Goal: Task Accomplishment & Management: Complete application form

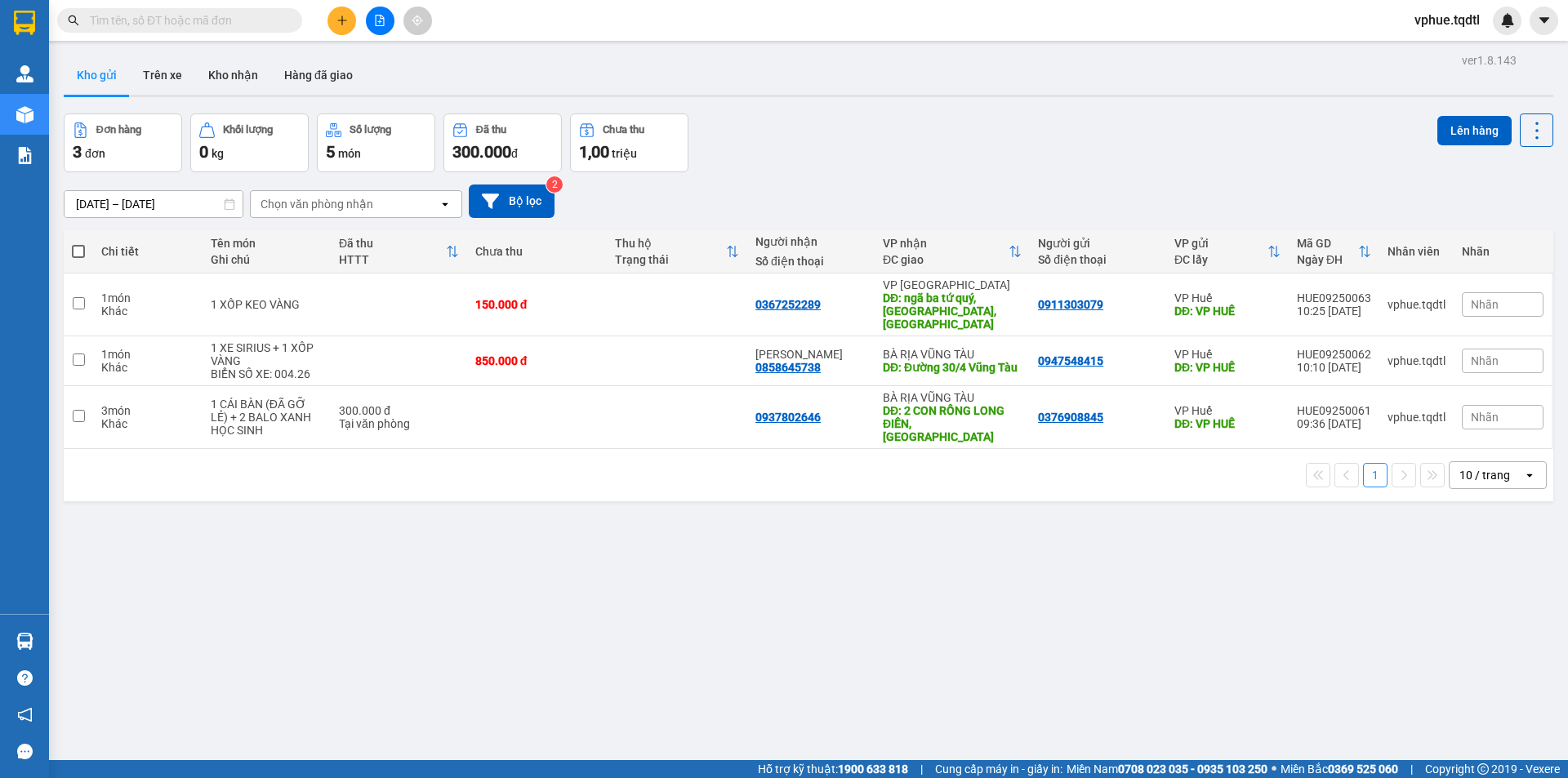
click at [341, 25] on icon "plus" at bounding box center [342, 20] width 11 height 11
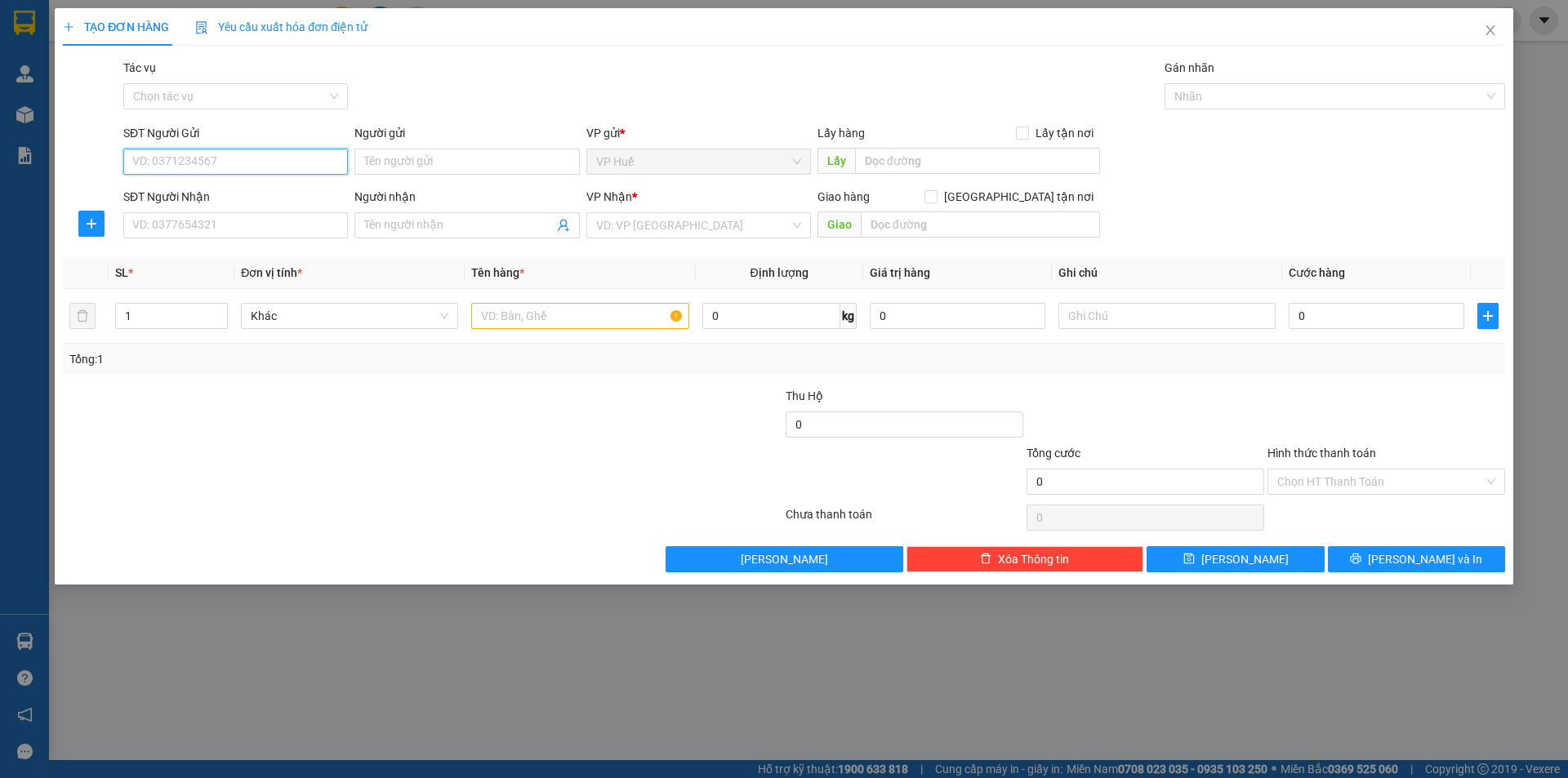
click at [294, 171] on input "SĐT Người Gửi" at bounding box center [235, 162] width 225 height 26
click at [296, 172] on input "SĐT Người Gửi" at bounding box center [235, 162] width 225 height 26
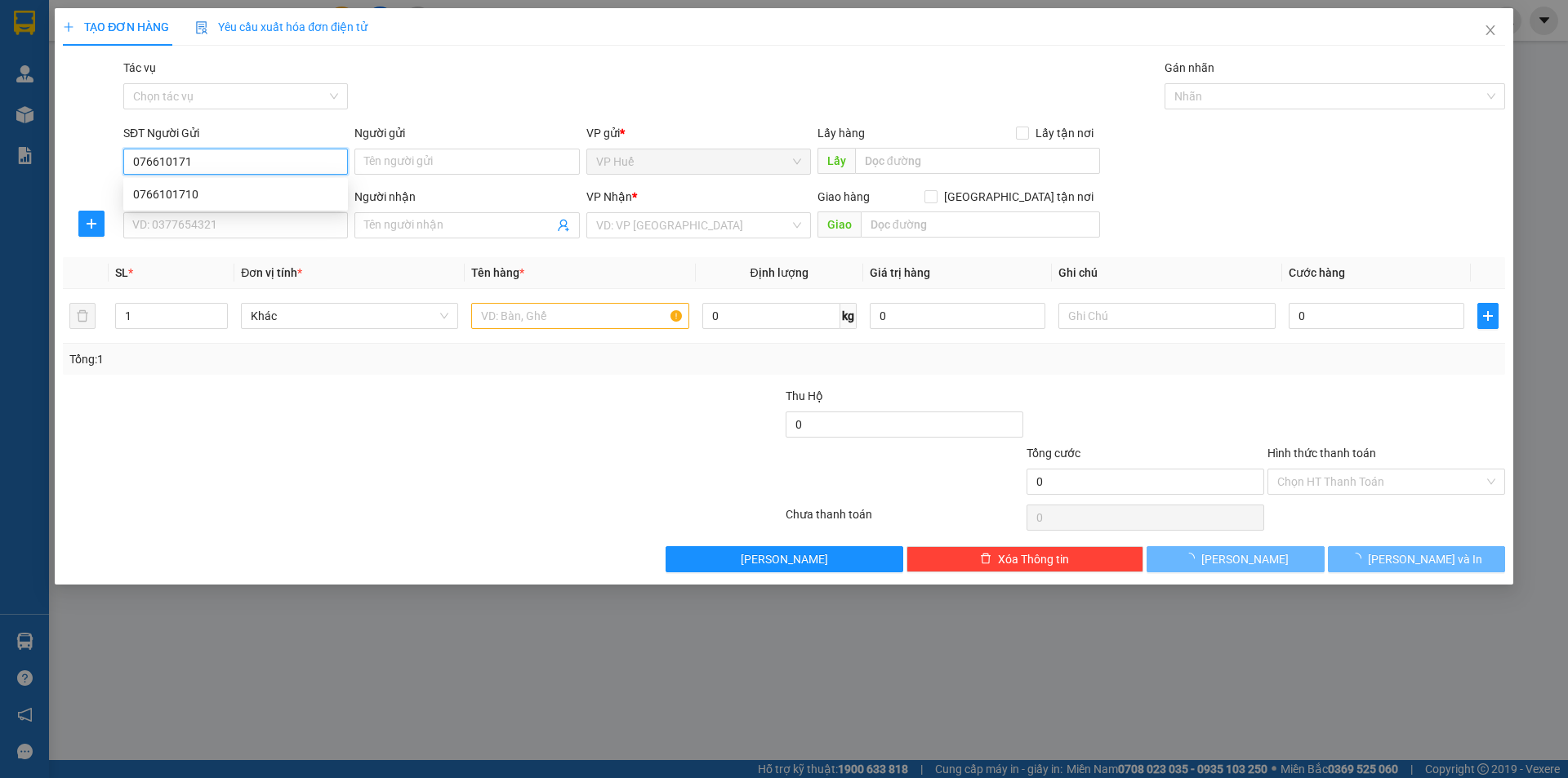
type input "0766101710"
click at [258, 189] on div "0766101710" at bounding box center [235, 194] width 205 height 18
type input "VP HUẾ"
type input "0914801484"
type input "O Loan Cơm Hến"
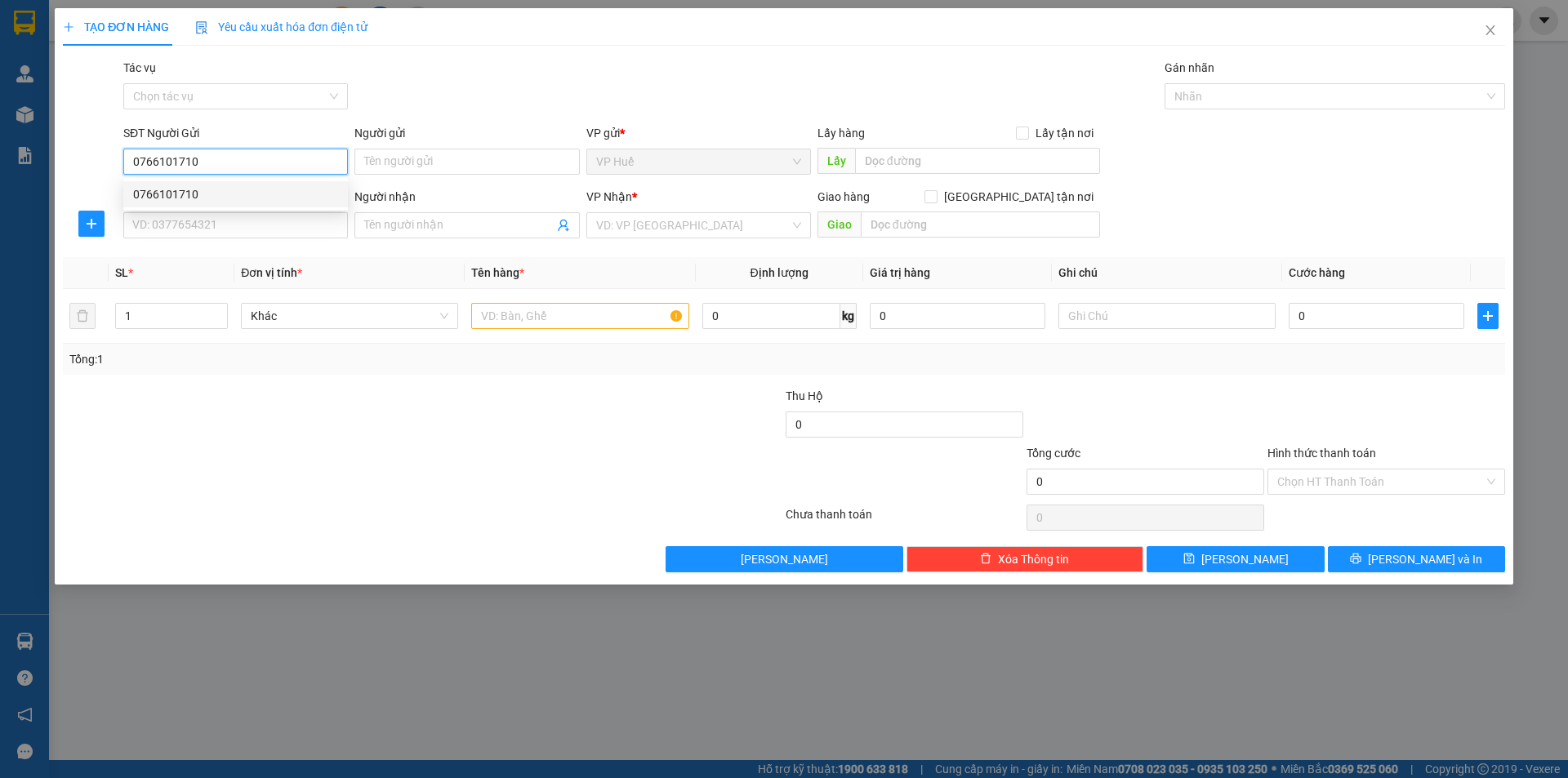
type input "NGÃI GIAO"
type input "200.000"
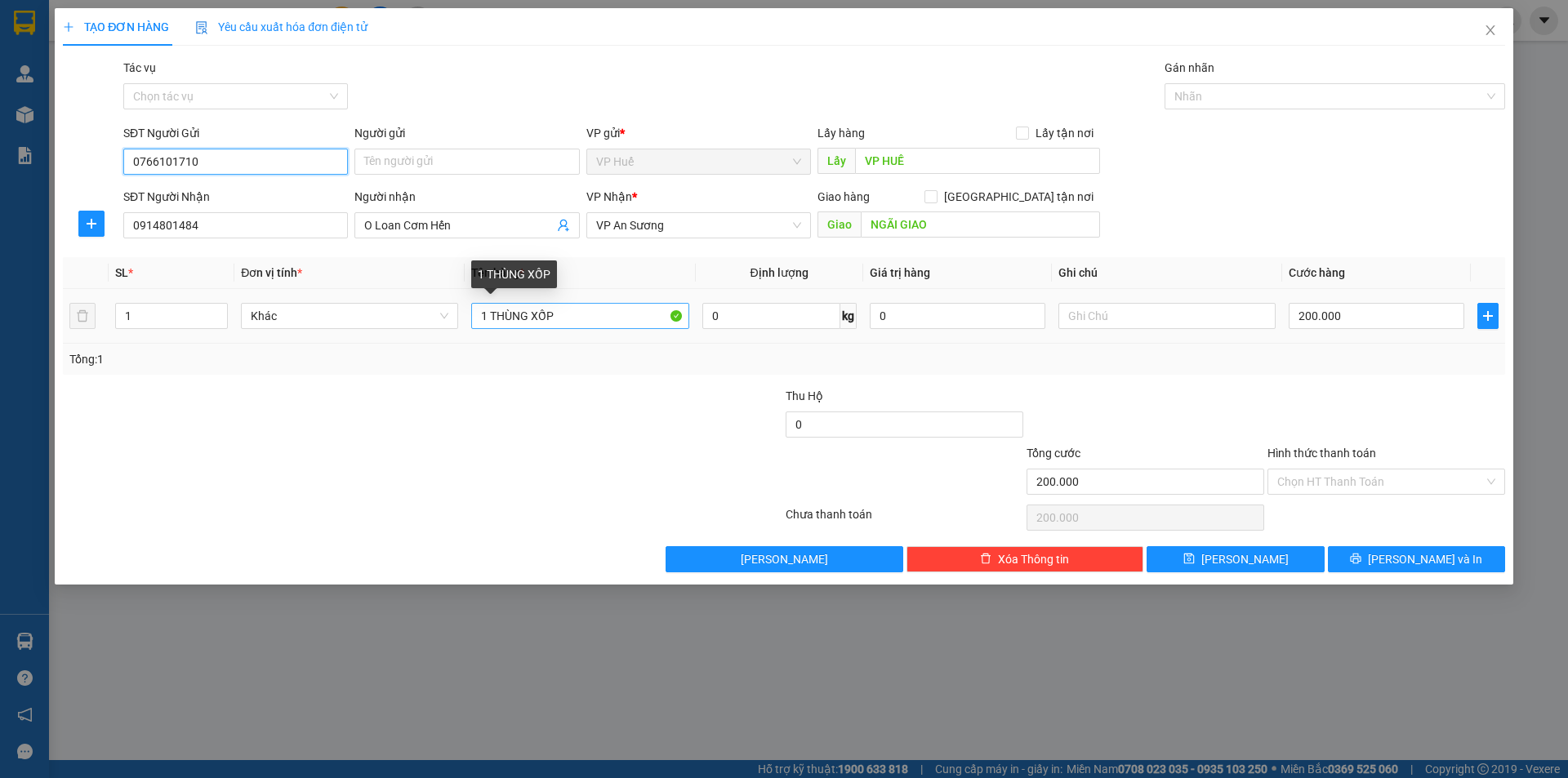
type input "0766101710"
click at [573, 313] on input "1 THÙNG XỐP" at bounding box center [580, 316] width 217 height 26
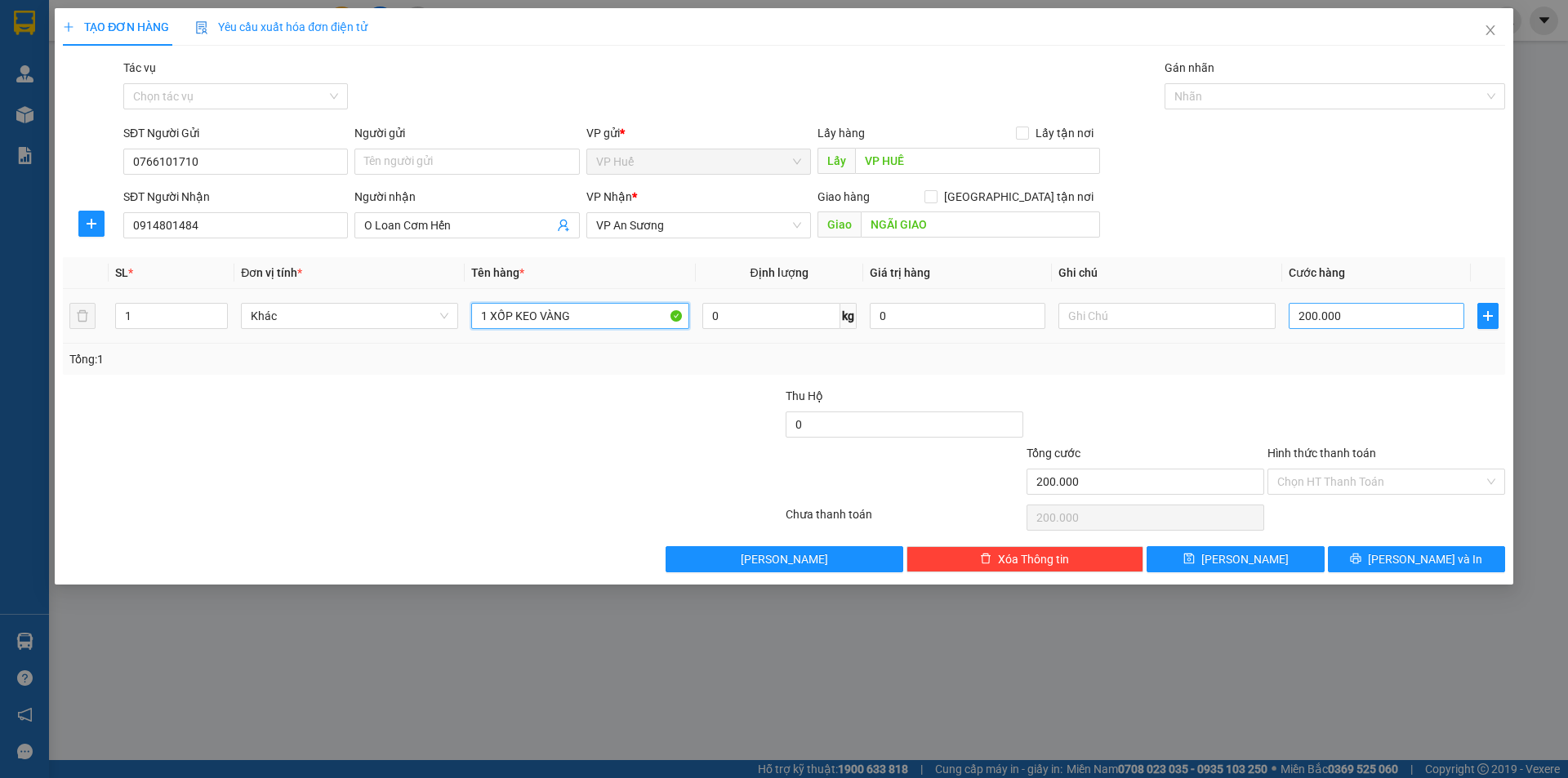
type input "1 XỐP KEO VÀNG"
click at [1346, 312] on input "200.000" at bounding box center [1376, 316] width 175 height 26
type input "03"
type input "3"
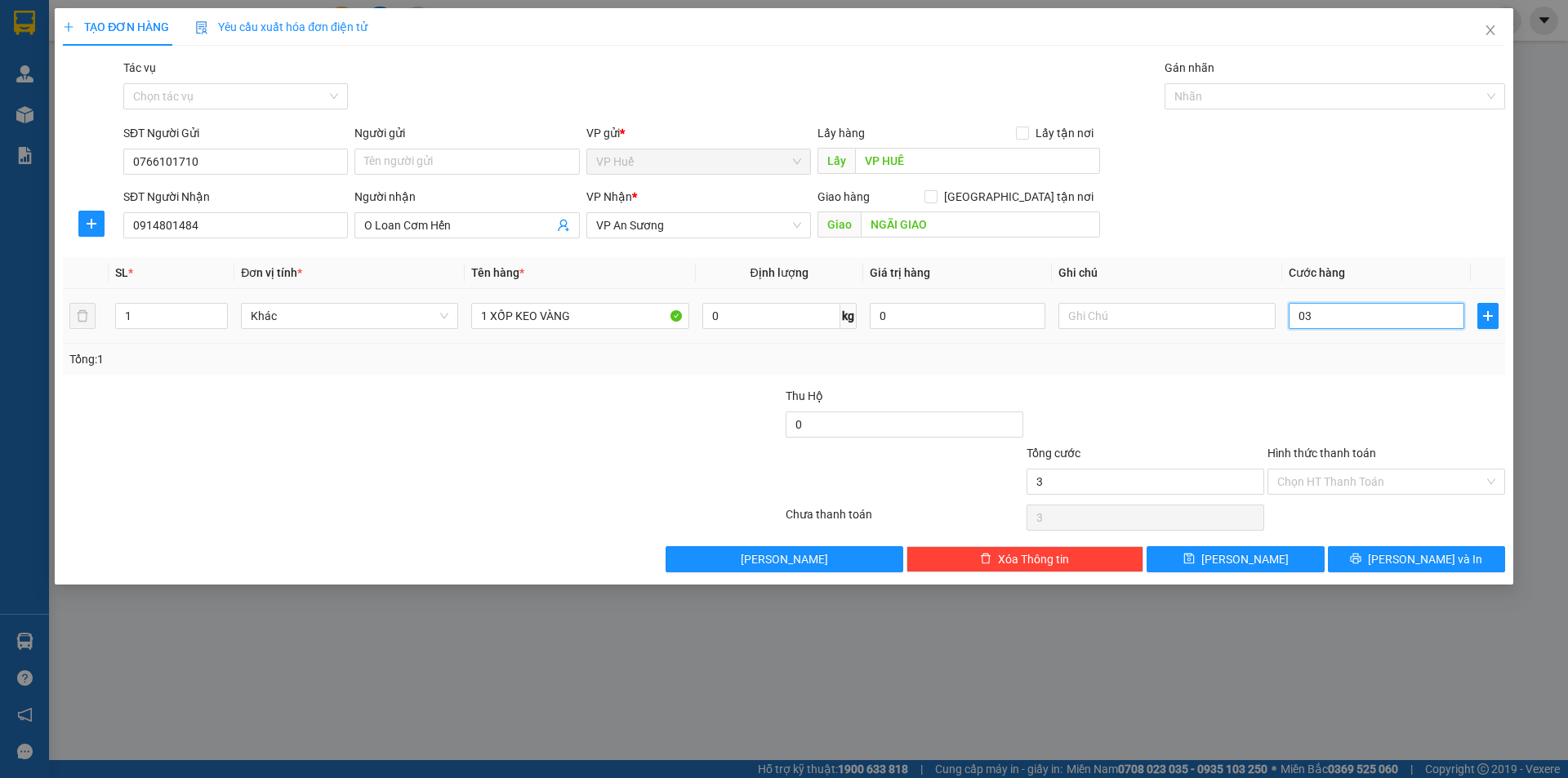
type input "0"
type input "30"
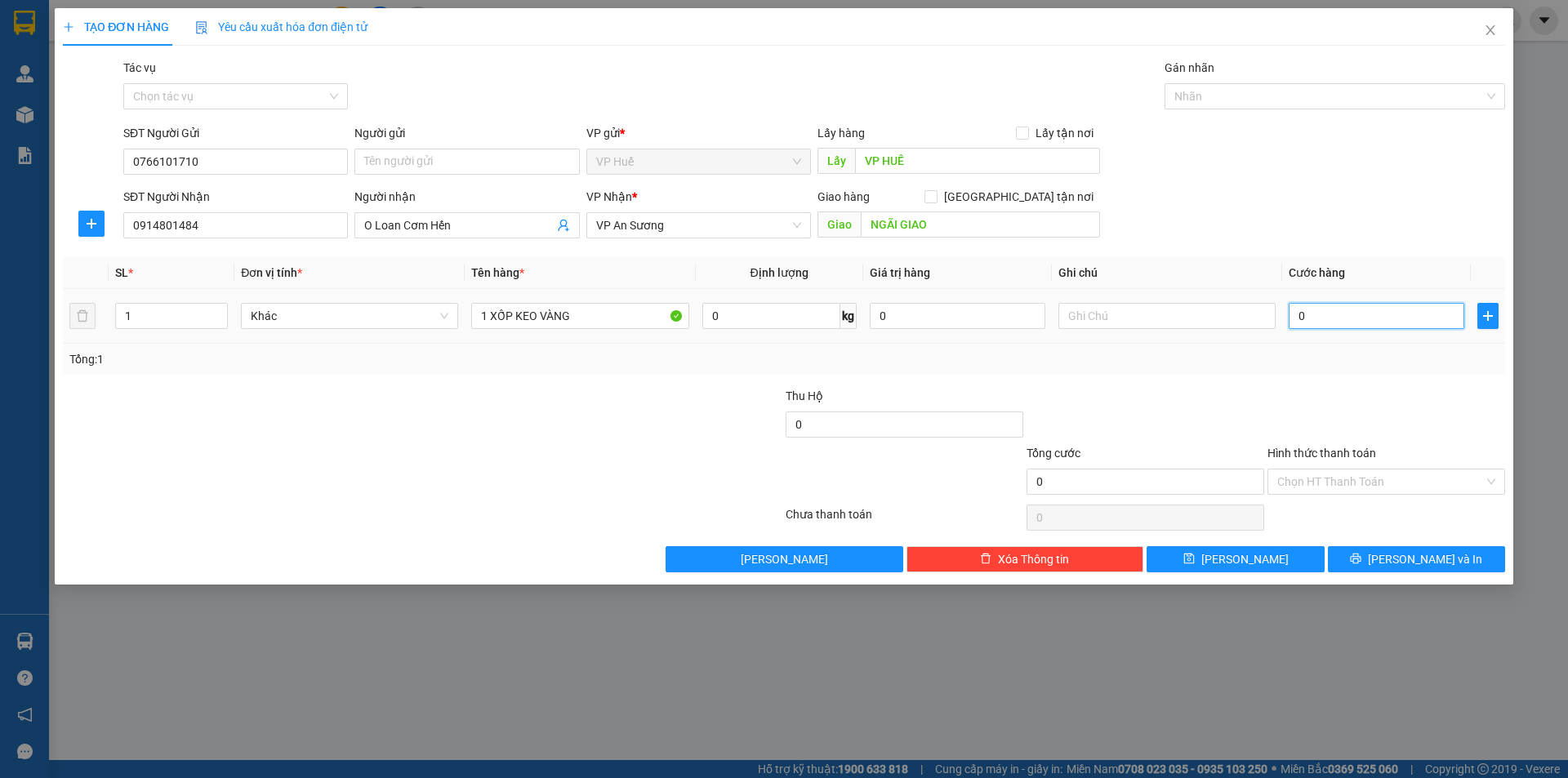
type input "30"
type input "300"
type input "3.000"
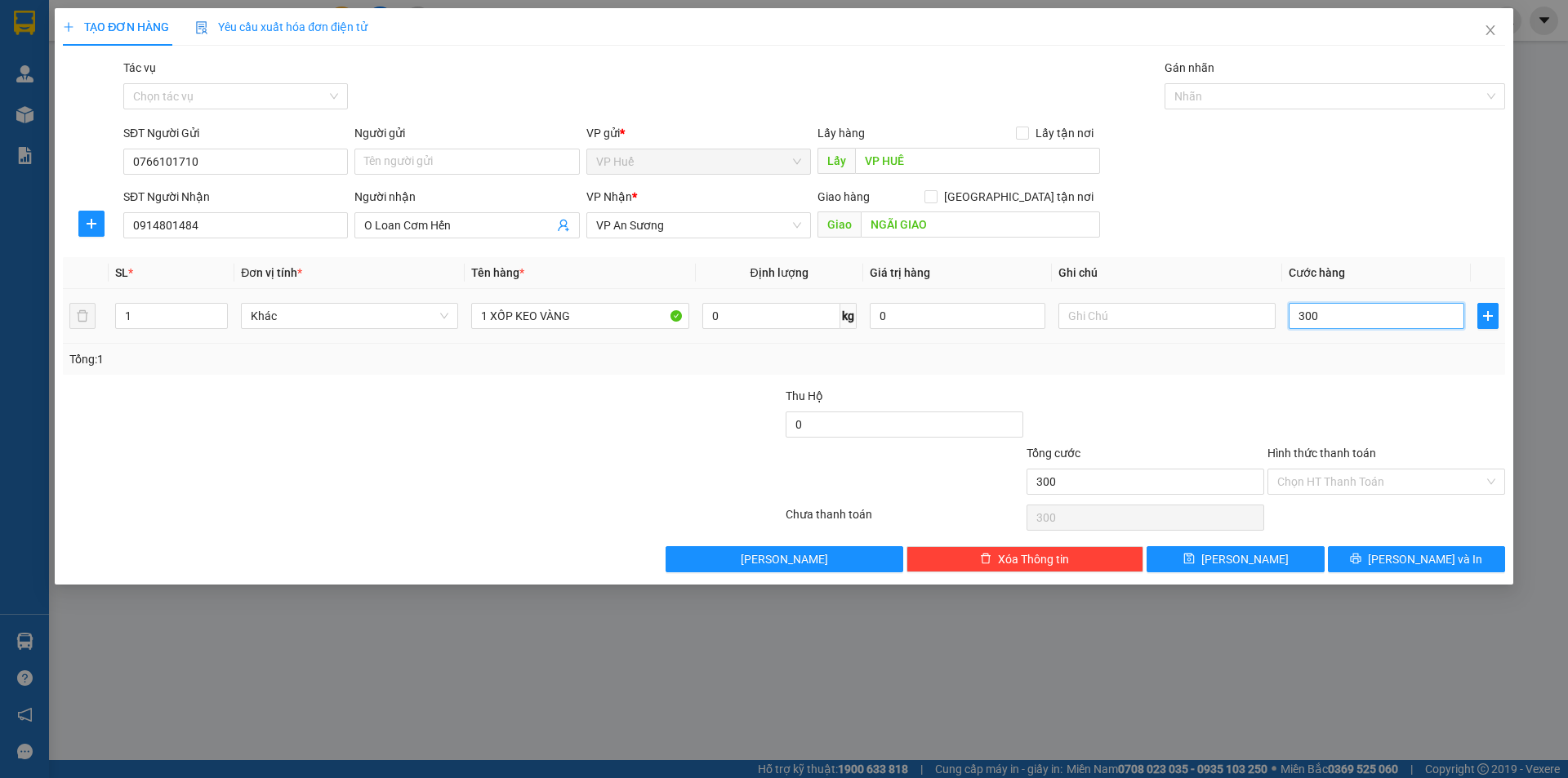
type input "3.000"
type input "30.000"
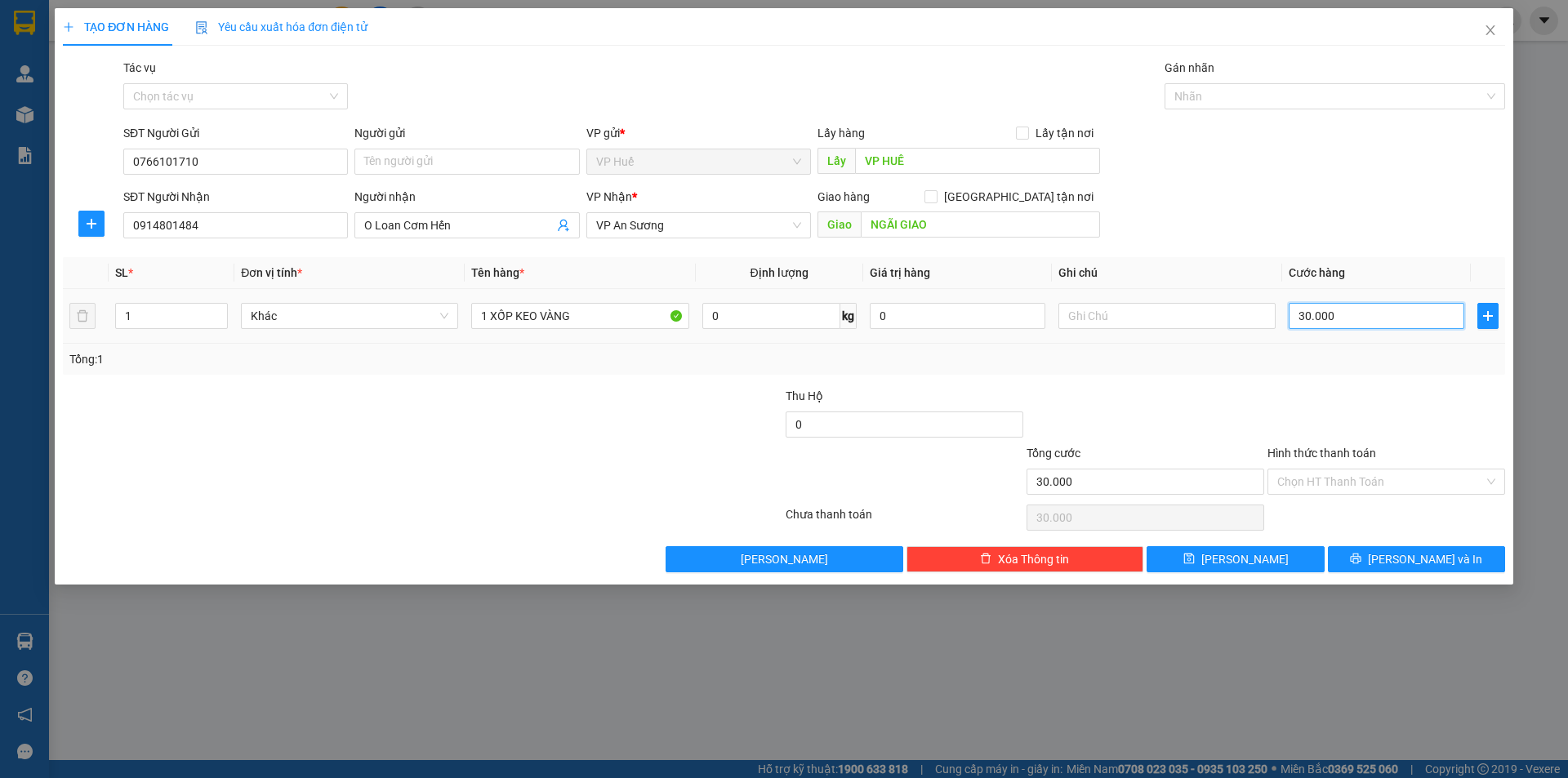
type input "300.000"
click at [512, 323] on input "1 XỐP KEO VÀNG" at bounding box center [580, 316] width 217 height 26
click at [610, 314] on input "1 XỐP TO KEO VÀNG" at bounding box center [580, 316] width 217 height 26
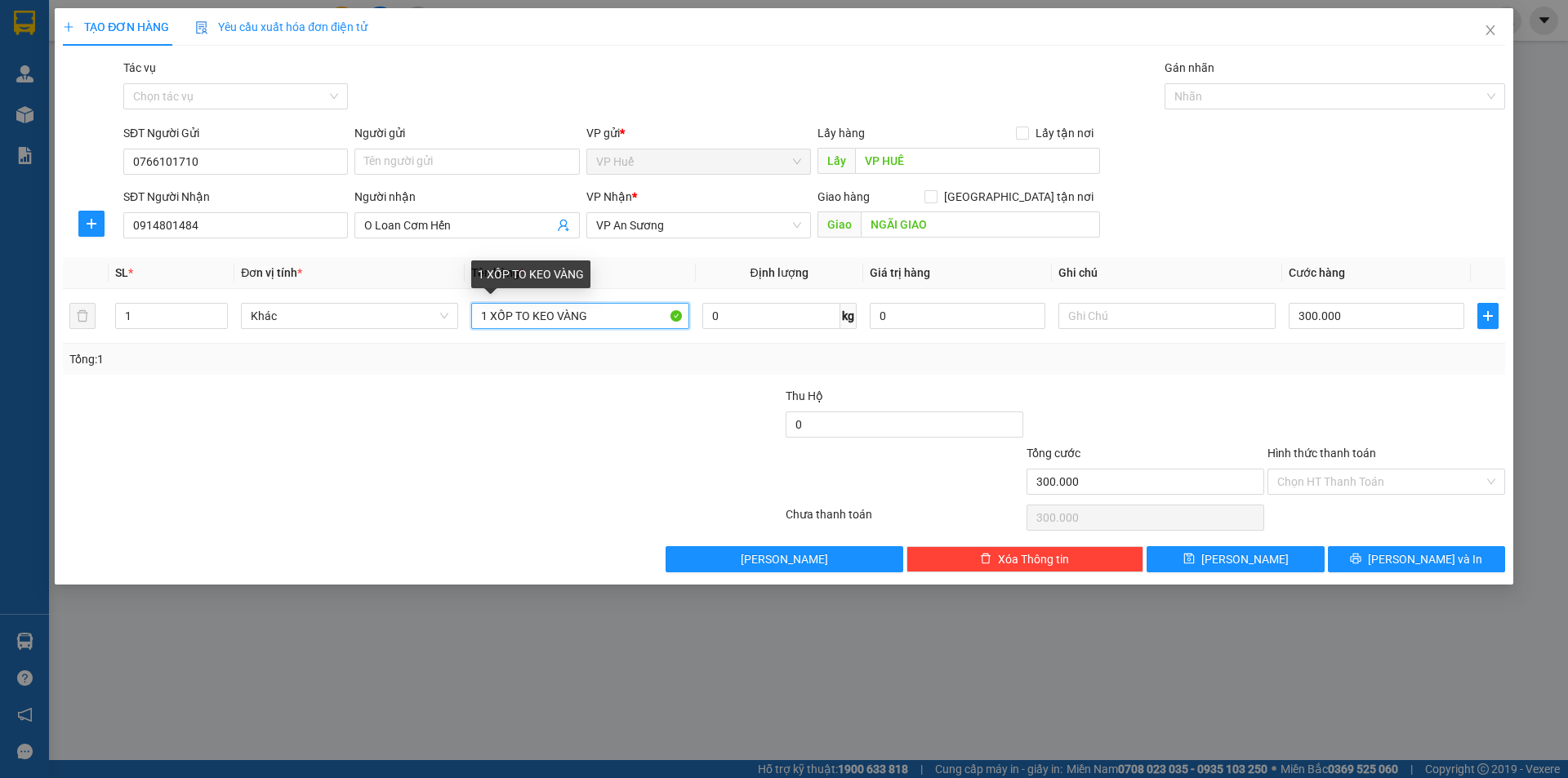
type input "1 XỐP TO KEO VÀNG"
click at [624, 391] on div at bounding box center [663, 416] width 241 height 57
click at [475, 214] on span "O Loan Cơm Hến" at bounding box center [467, 225] width 225 height 26
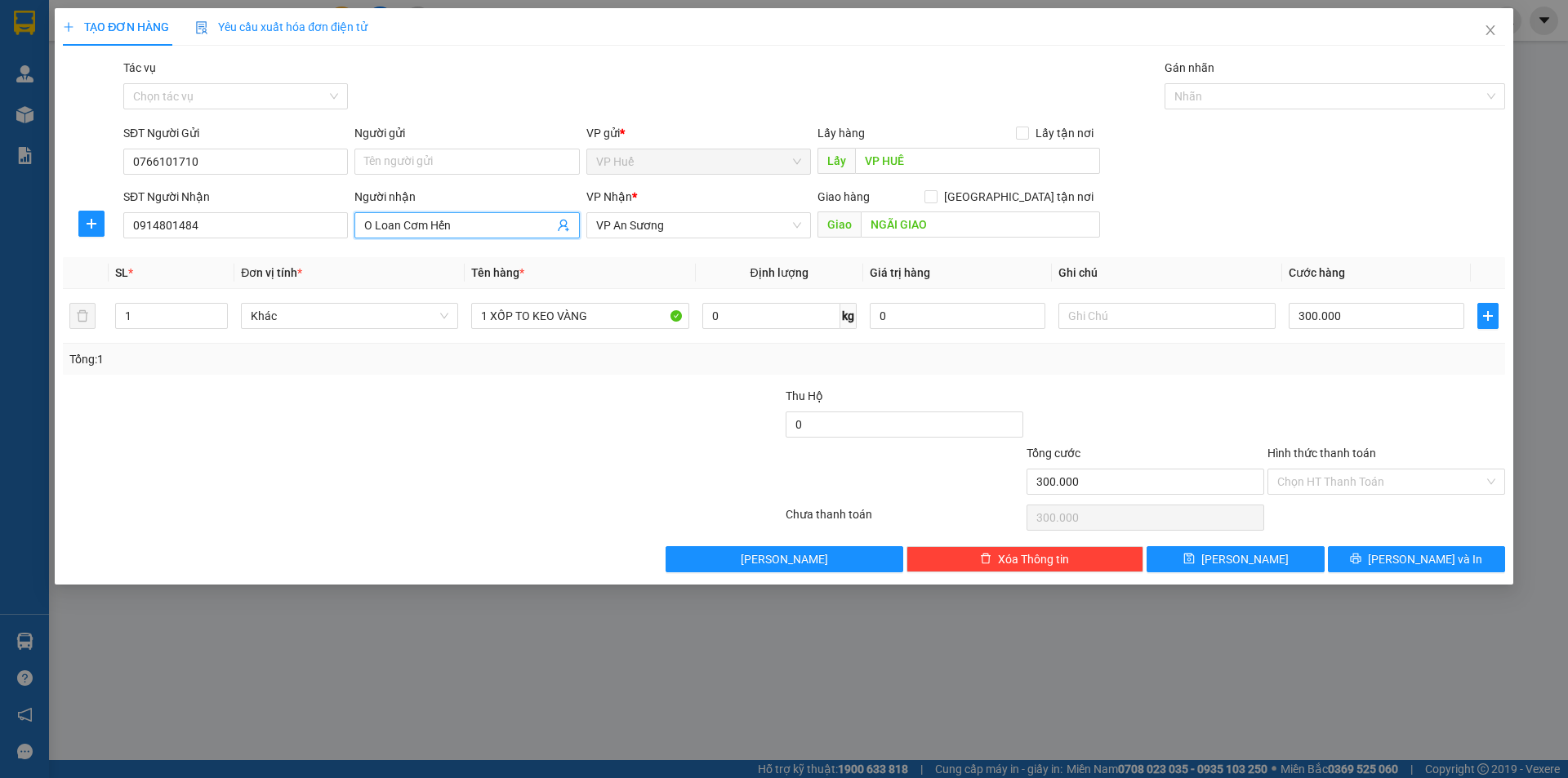
click at [472, 380] on div "Transit Pickup Surcharge Ids Transit Deliver Surcharge Ids Transit Deliver Surc…" at bounding box center [784, 316] width 1442 height 513
click at [299, 234] on input "0914801484" at bounding box center [235, 225] width 225 height 26
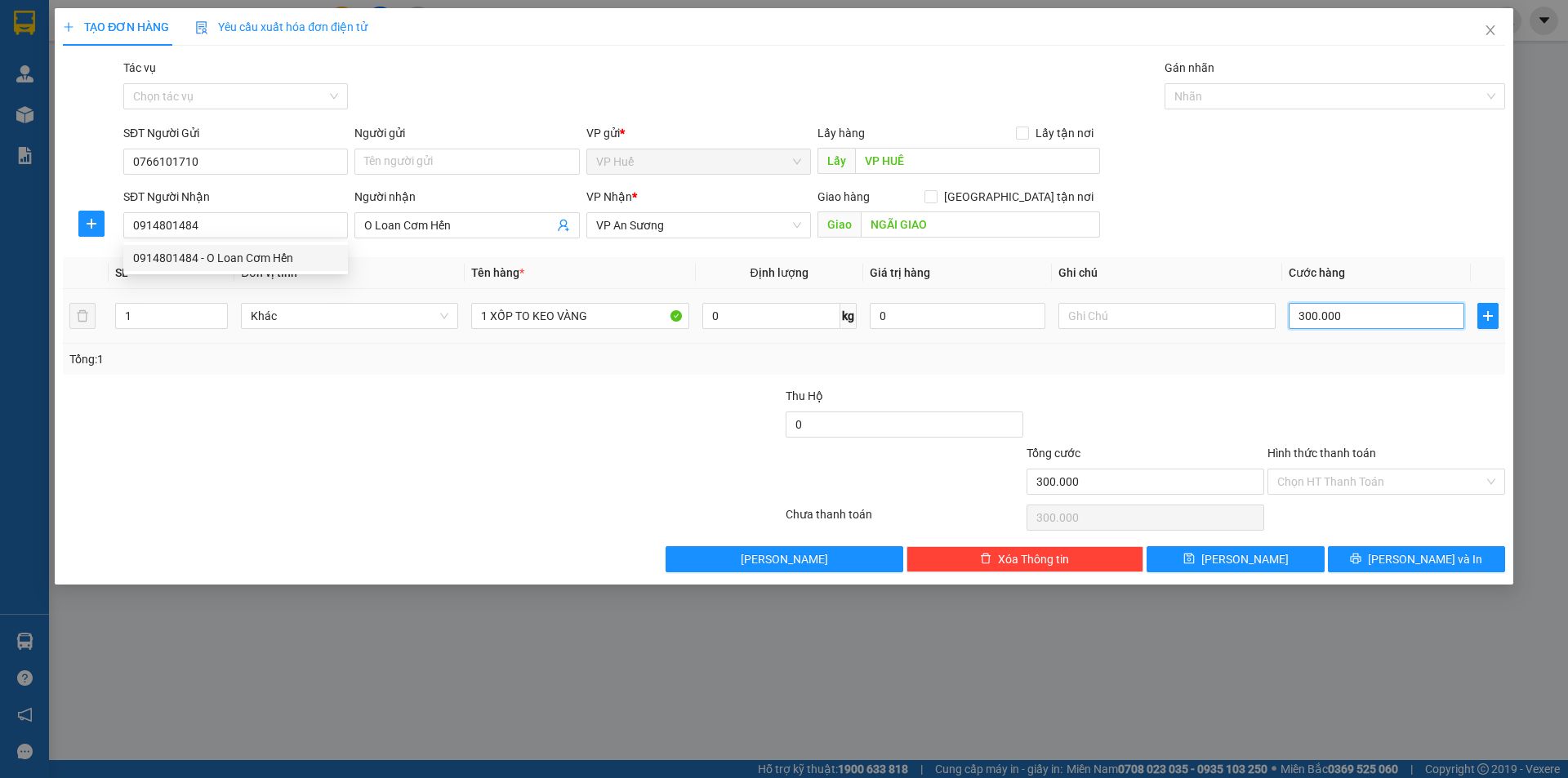
click at [1385, 312] on input "300.000" at bounding box center [1376, 316] width 175 height 26
click at [1265, 261] on th "Ghi chú" at bounding box center [1167, 273] width 230 height 32
click at [1385, 322] on input "300.000" at bounding box center [1376, 316] width 175 height 26
click at [1354, 238] on div "SĐT Người Nhận 0914801484 Người nhận O Loan Cơm Hến VP Nhận * VP An Sương Giao …" at bounding box center [814, 216] width 1388 height 57
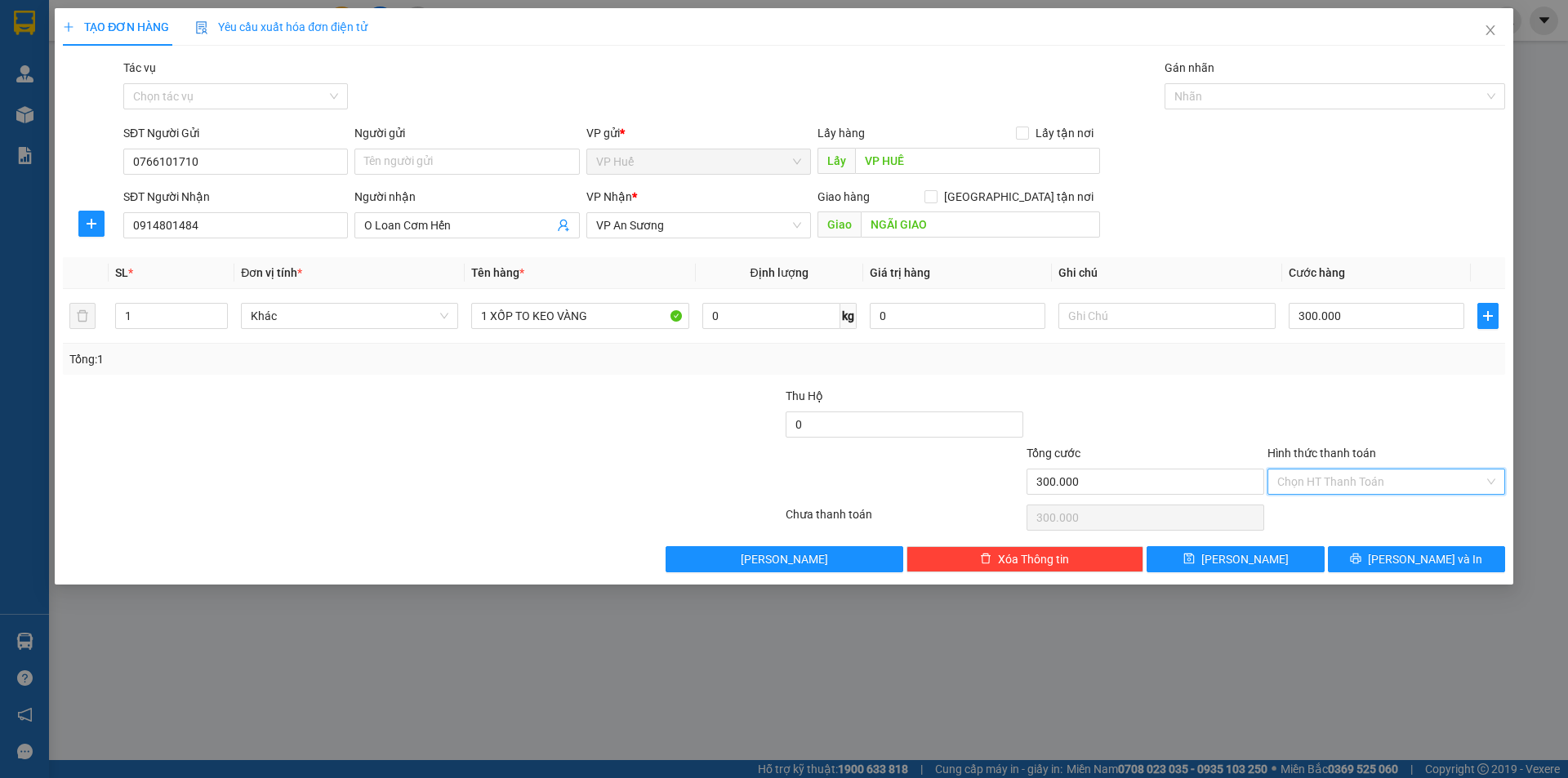
click at [1310, 479] on input "Hình thức thanh toán" at bounding box center [1380, 482] width 207 height 25
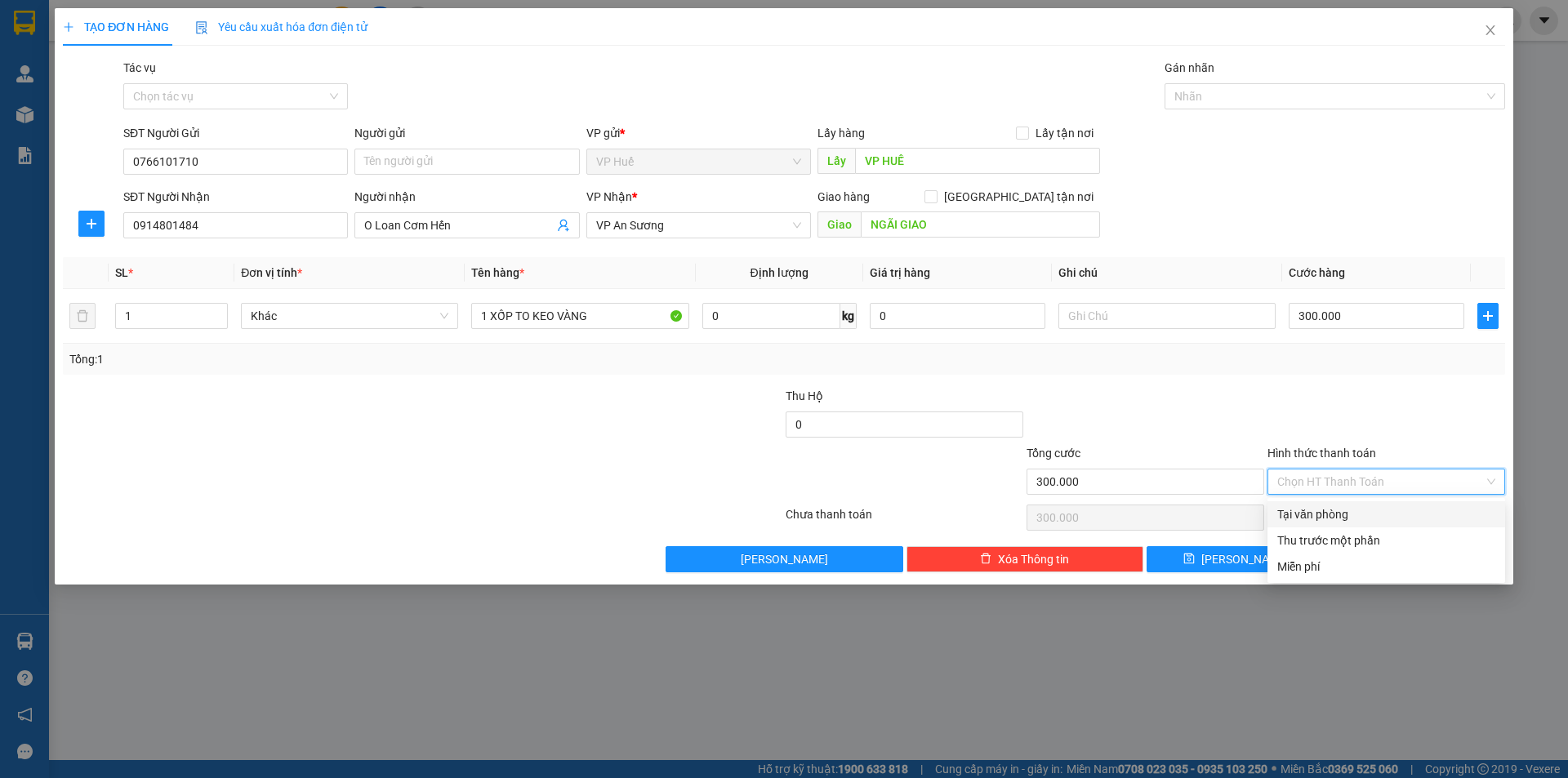
click at [1341, 510] on div "Tại văn phòng" at bounding box center [1386, 514] width 218 height 18
type input "0"
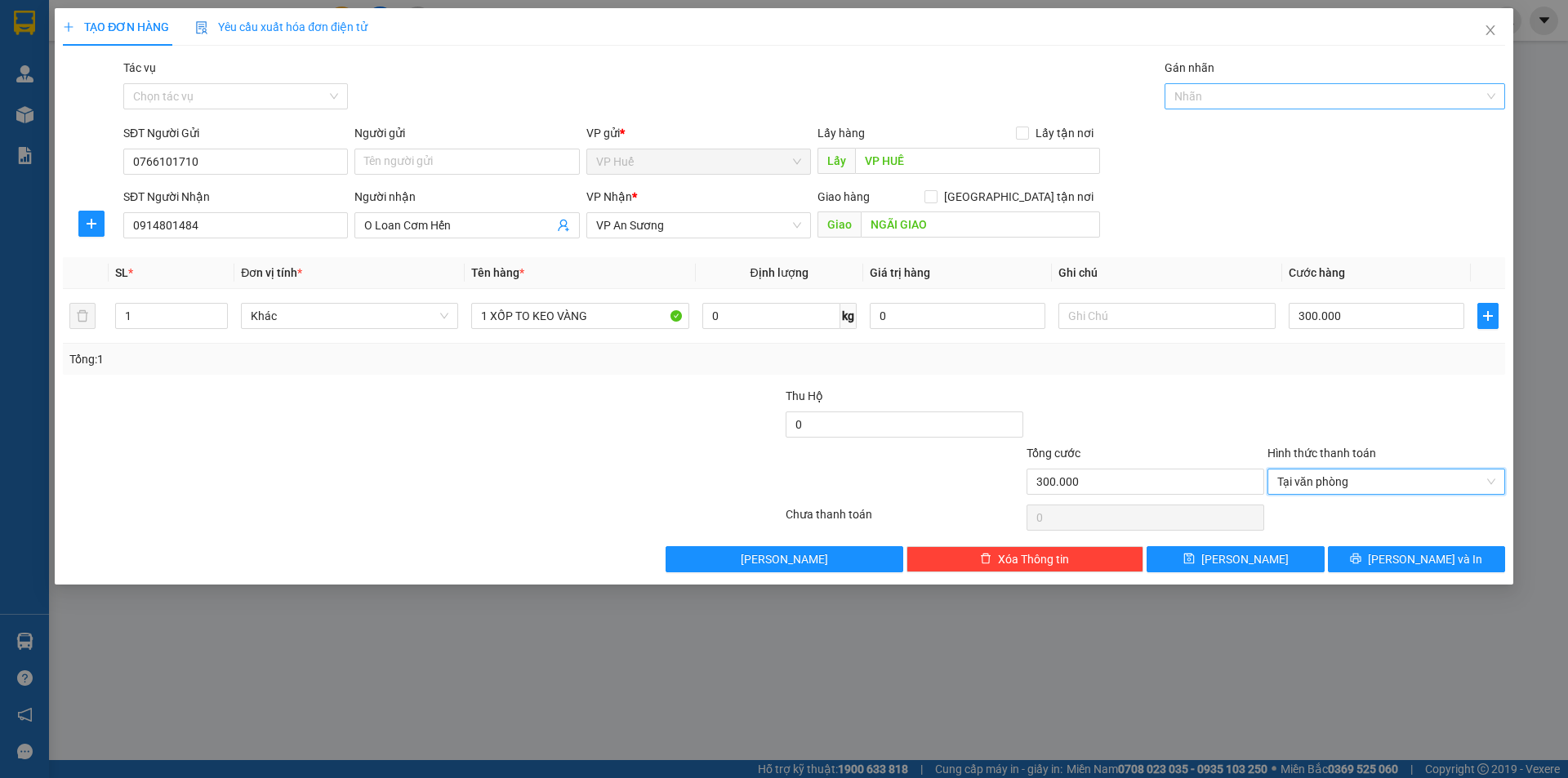
click at [1306, 84] on div "Nhãn" at bounding box center [1334, 97] width 340 height 26
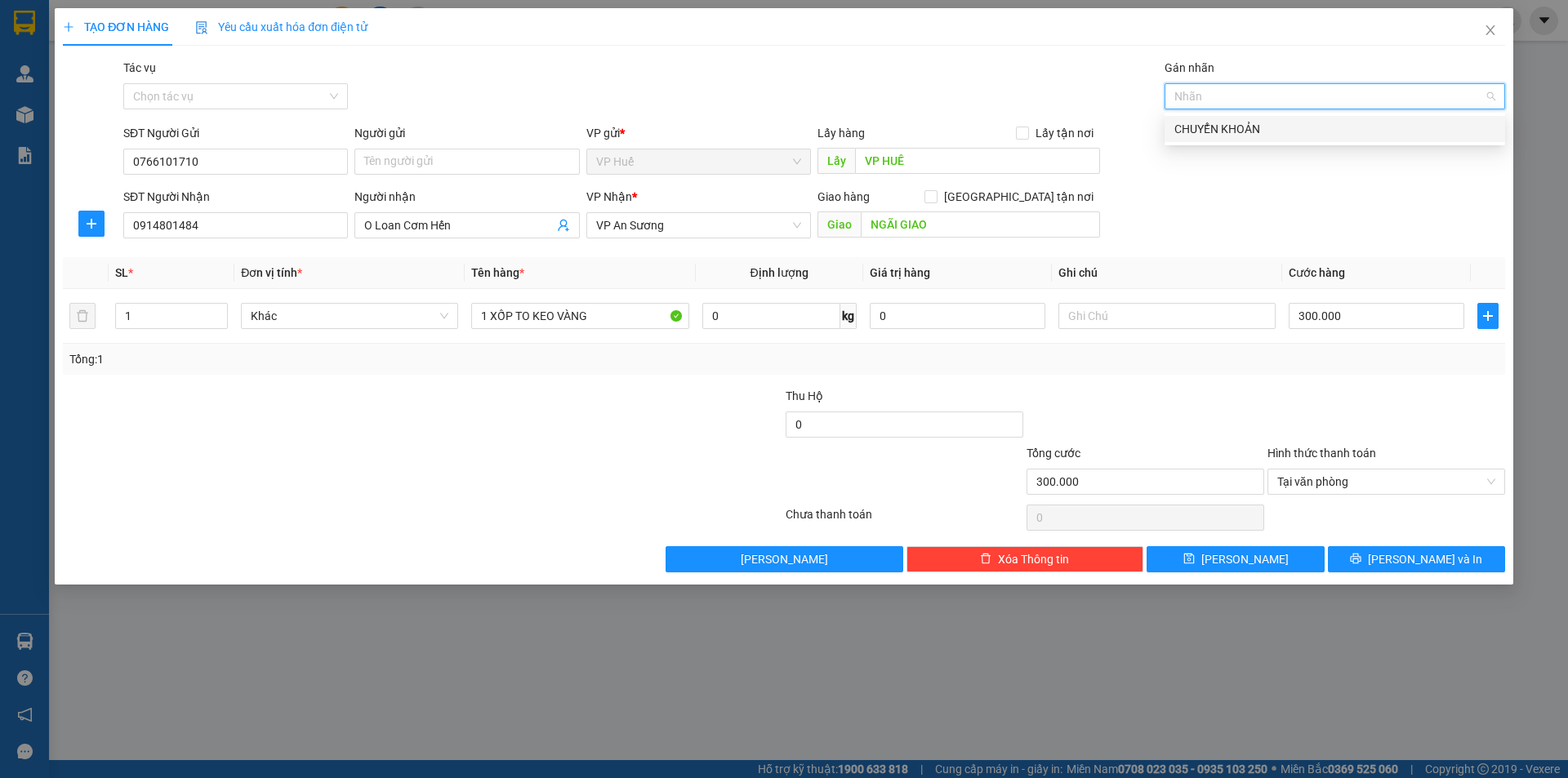
click at [1330, 122] on div "CHUYỂN KHOẢN" at bounding box center [1334, 129] width 321 height 18
click at [1295, 179] on div "SĐT Người Gửi 0766101710 Người gửi Tên người gửi VP gửi * VP Huế Lấy hàng Lấy t…" at bounding box center [814, 152] width 1388 height 57
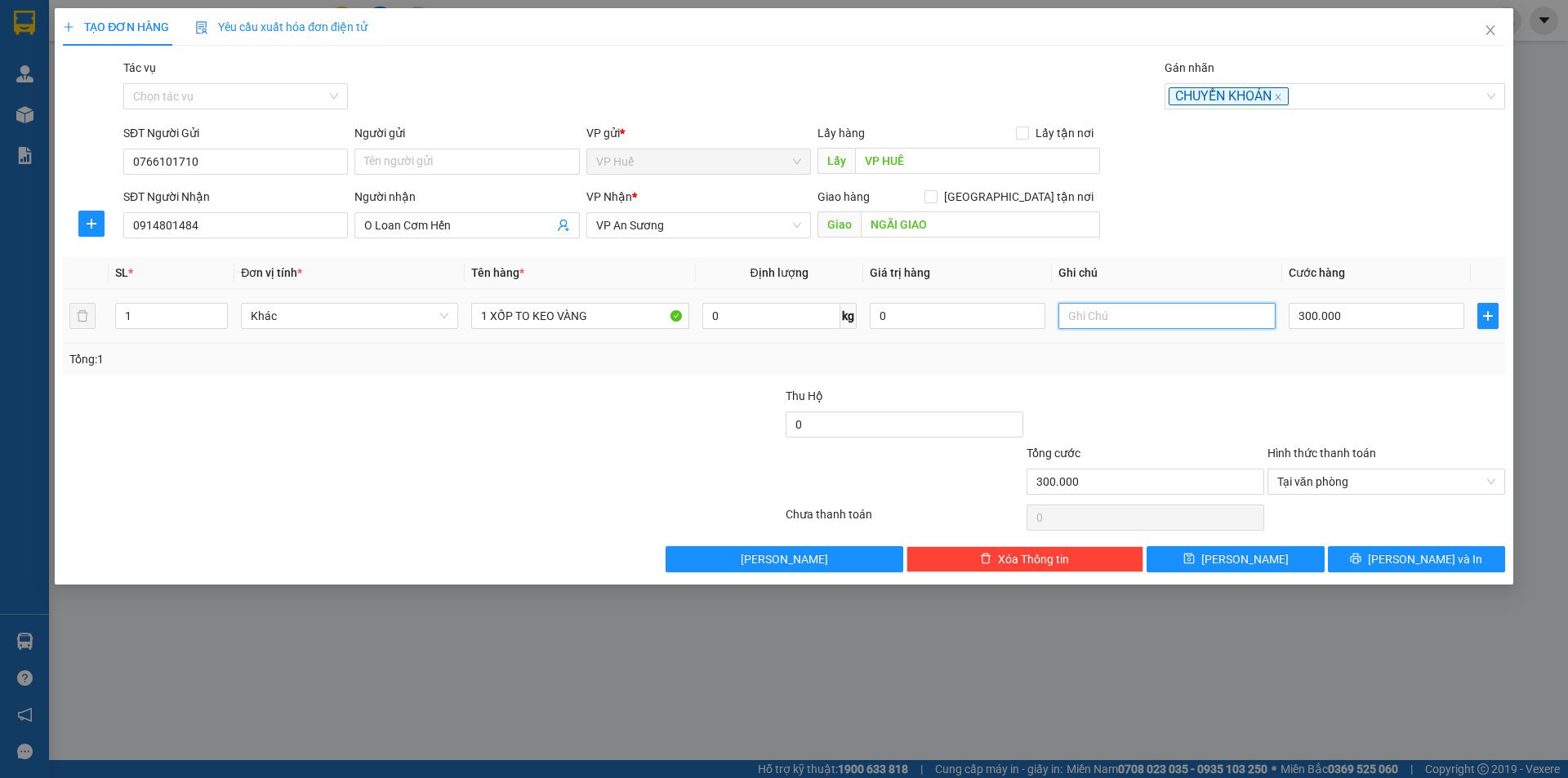
click at [1162, 319] on input "text" at bounding box center [1166, 316] width 217 height 26
type input "ACB 14:37 [DATE]"
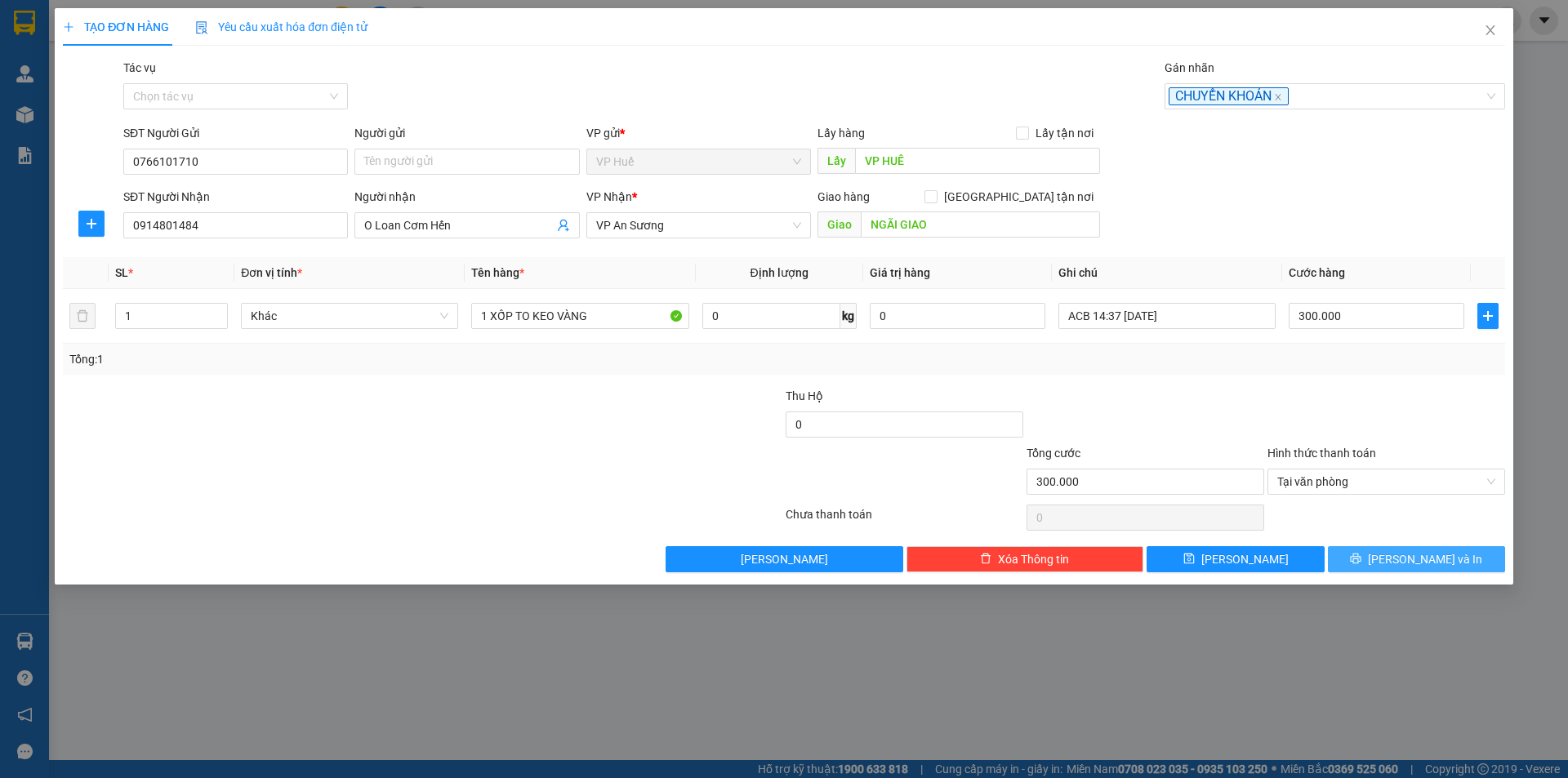
click at [1413, 563] on span "[PERSON_NAME] và In" at bounding box center [1424, 559] width 114 height 18
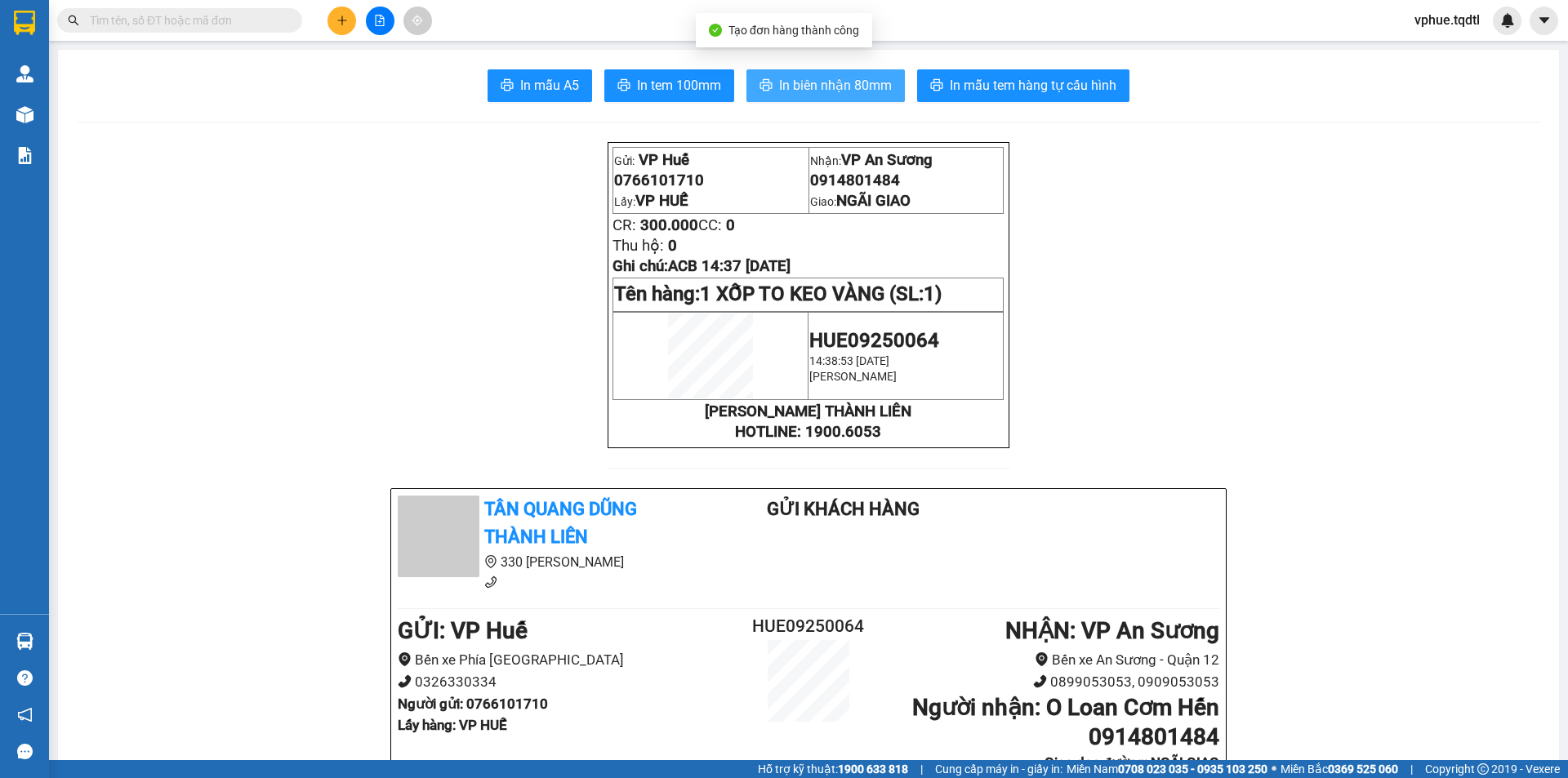
click at [870, 81] on span "In biên nhận 80mm" at bounding box center [835, 85] width 112 height 20
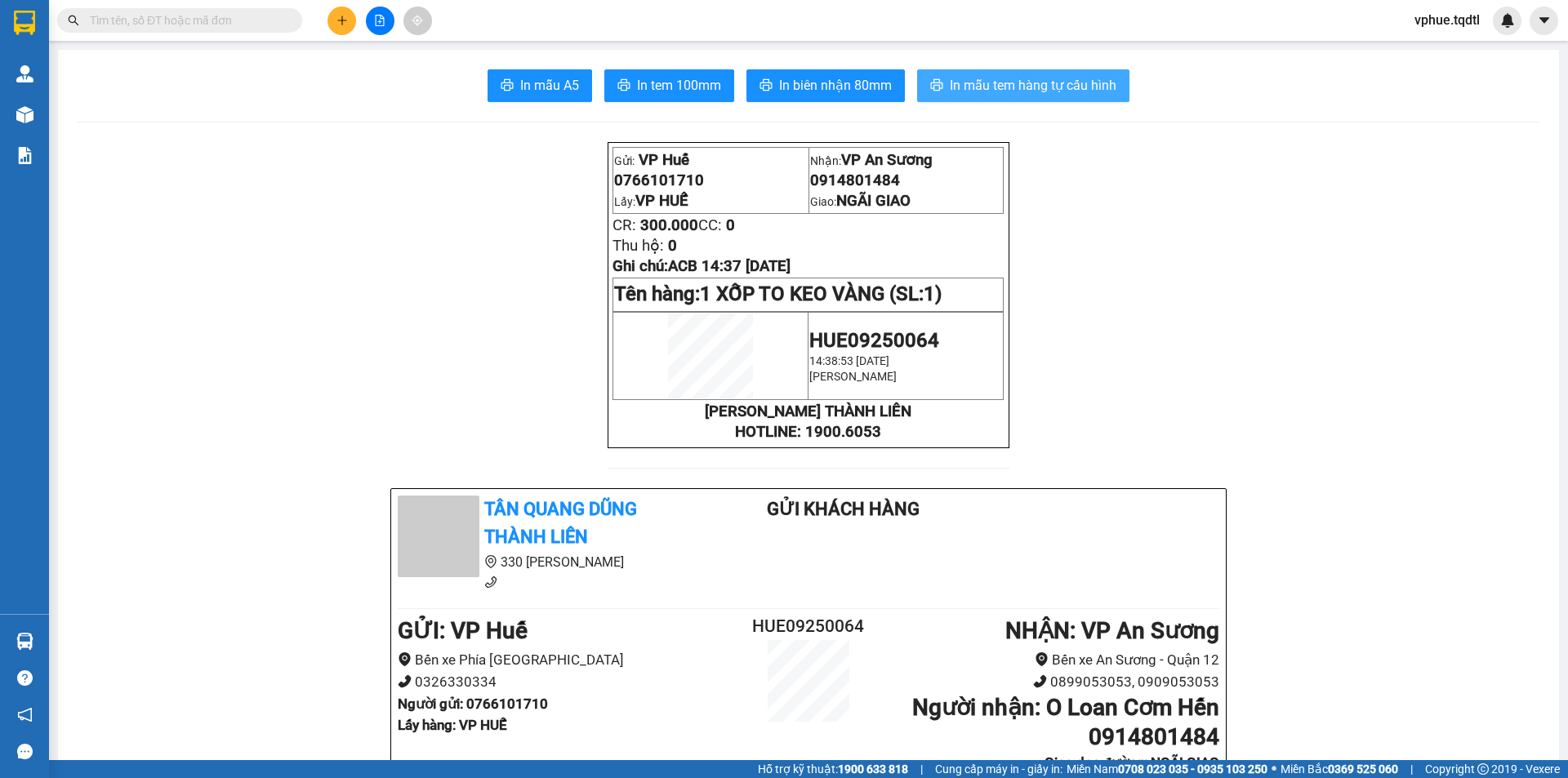
click at [957, 75] on span "In mẫu tem hàng tự cấu hình" at bounding box center [1032, 85] width 166 height 20
